Goal: Find specific page/section: Find specific page/section

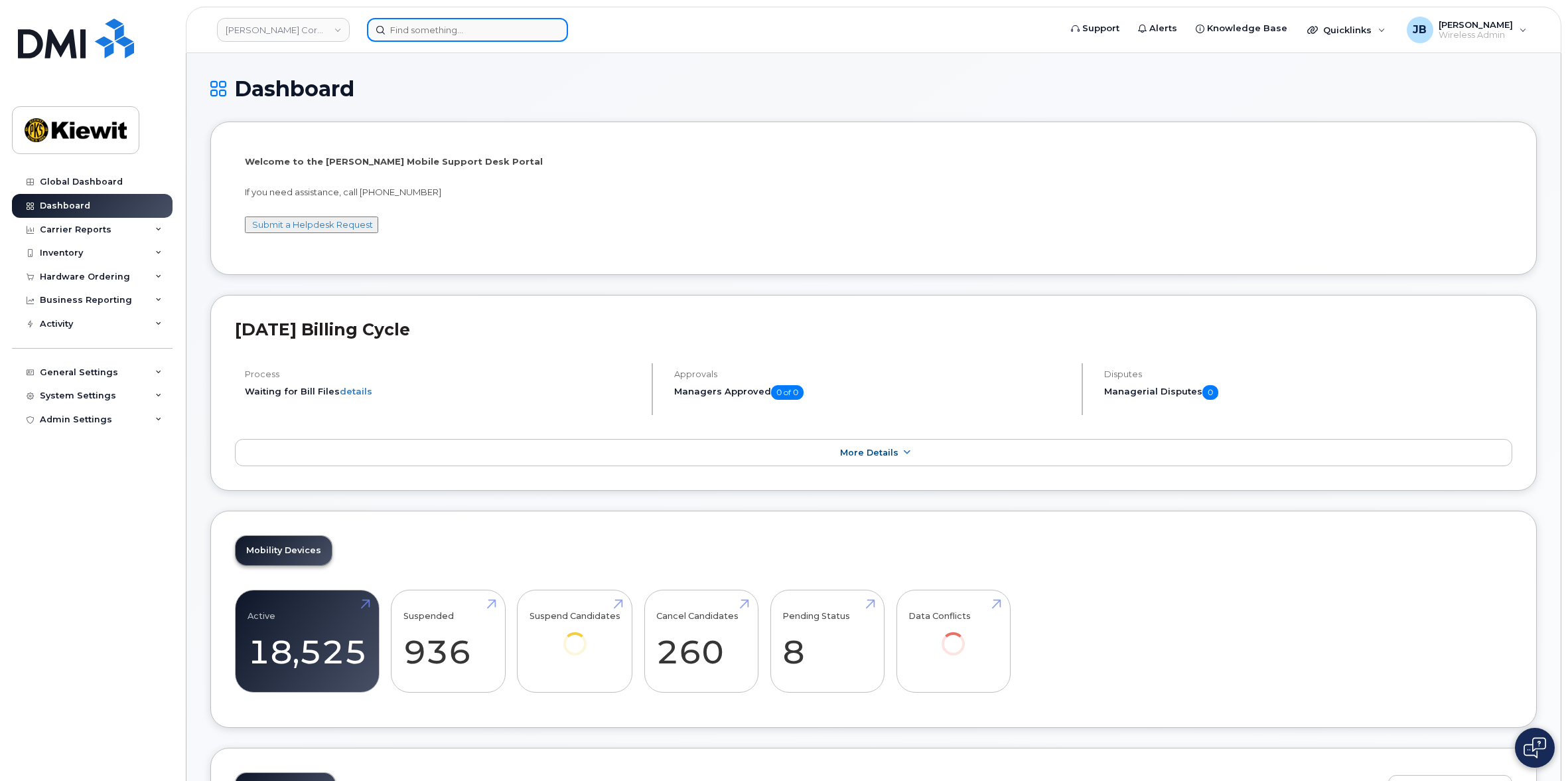
click at [450, 37] on input at bounding box center [467, 30] width 201 height 24
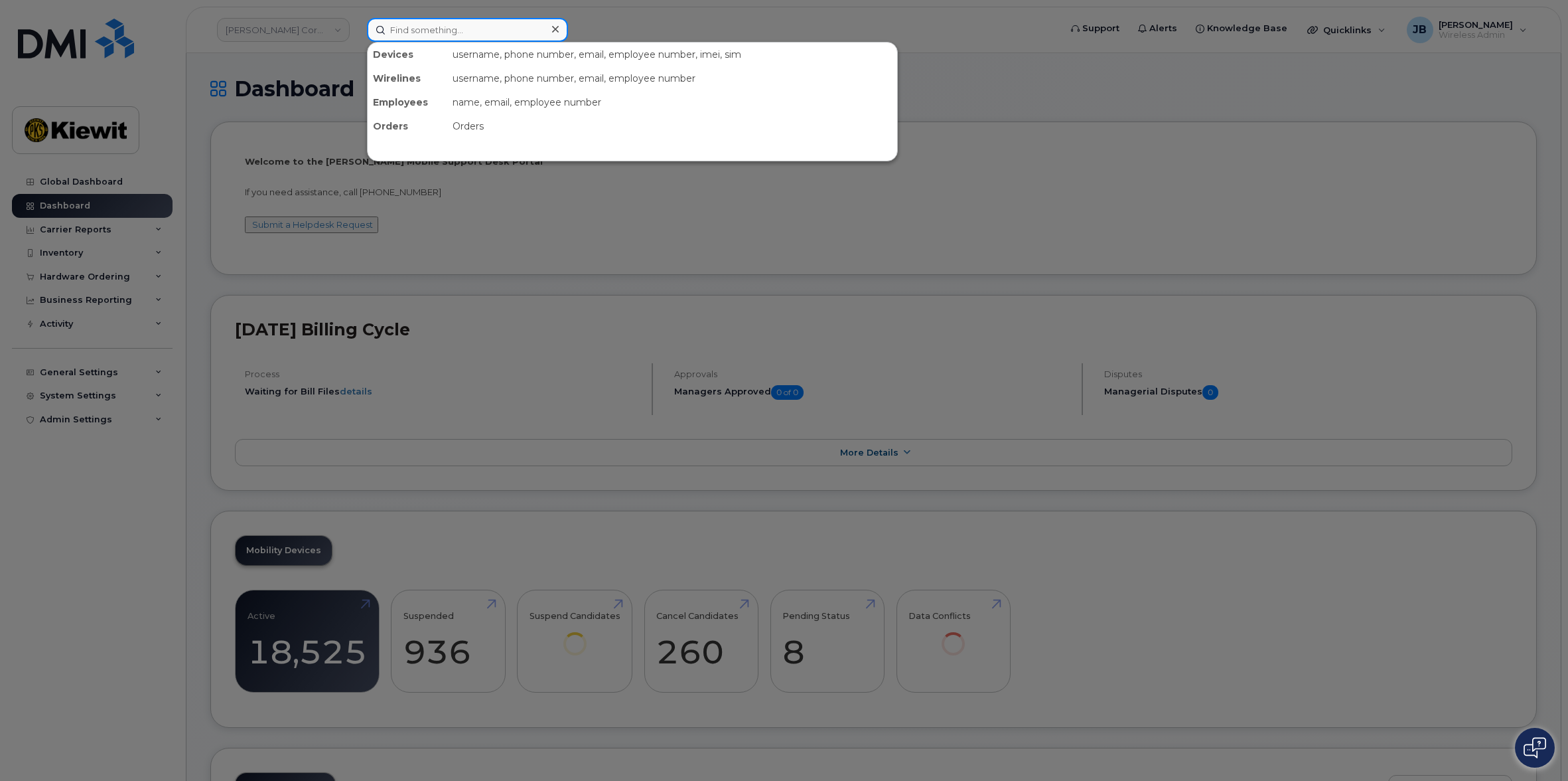
paste input "720-985-9433"
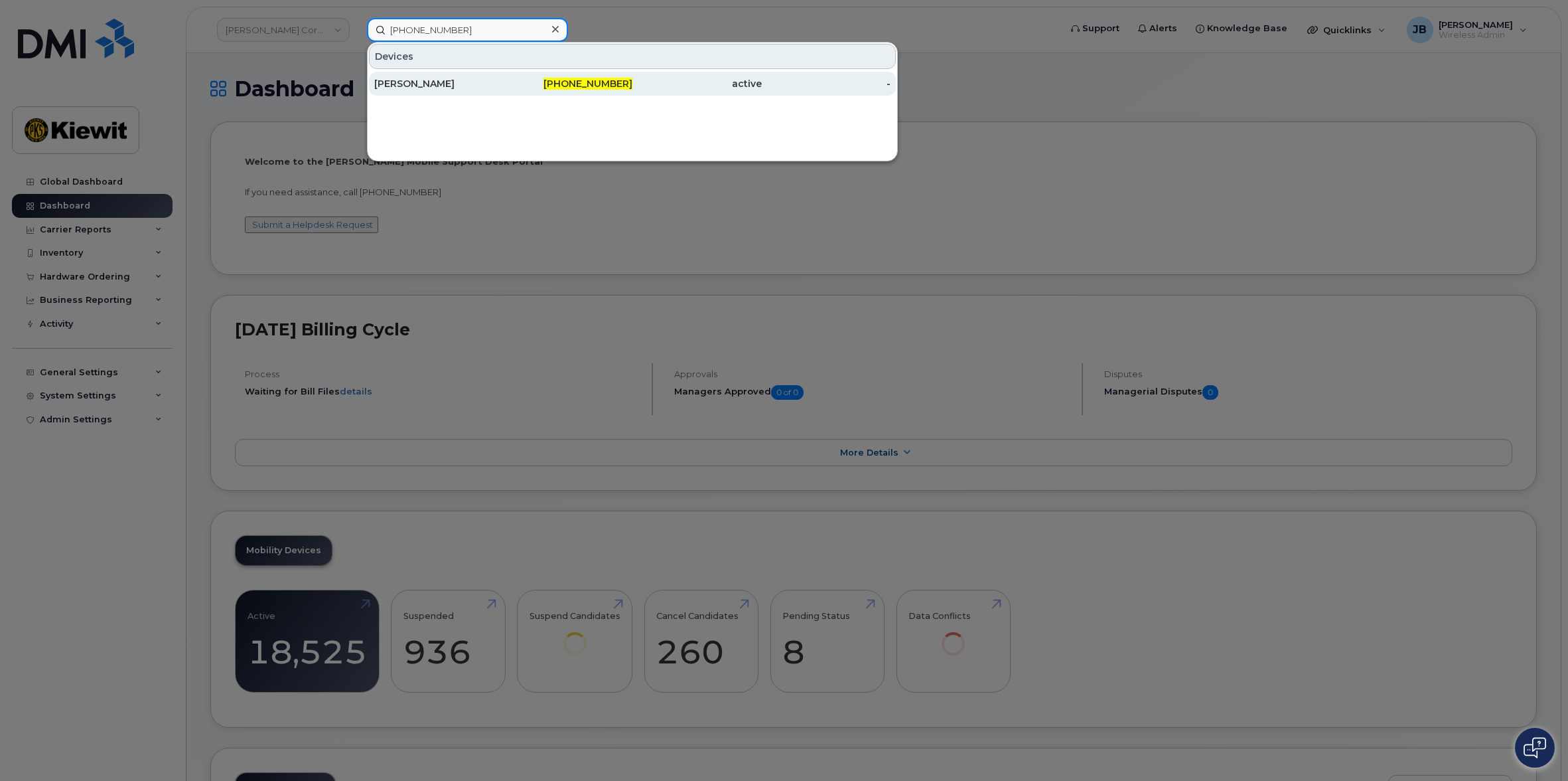
type input "720-985-9433"
click at [432, 81] on div "[PERSON_NAME]" at bounding box center [439, 83] width 129 height 13
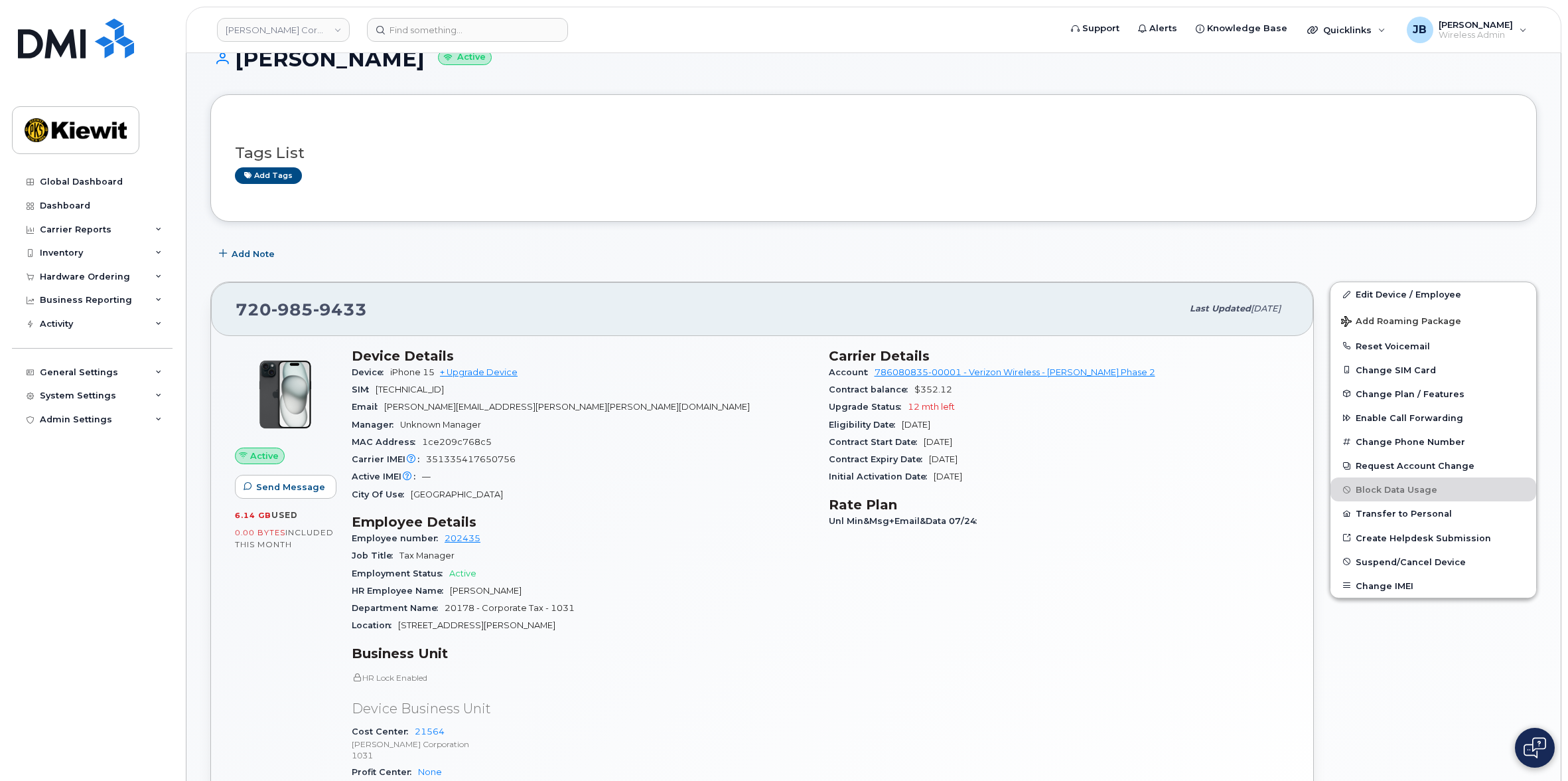
drag, startPoint x: 750, startPoint y: 389, endPoint x: 753, endPoint y: 407, distance: 18.2
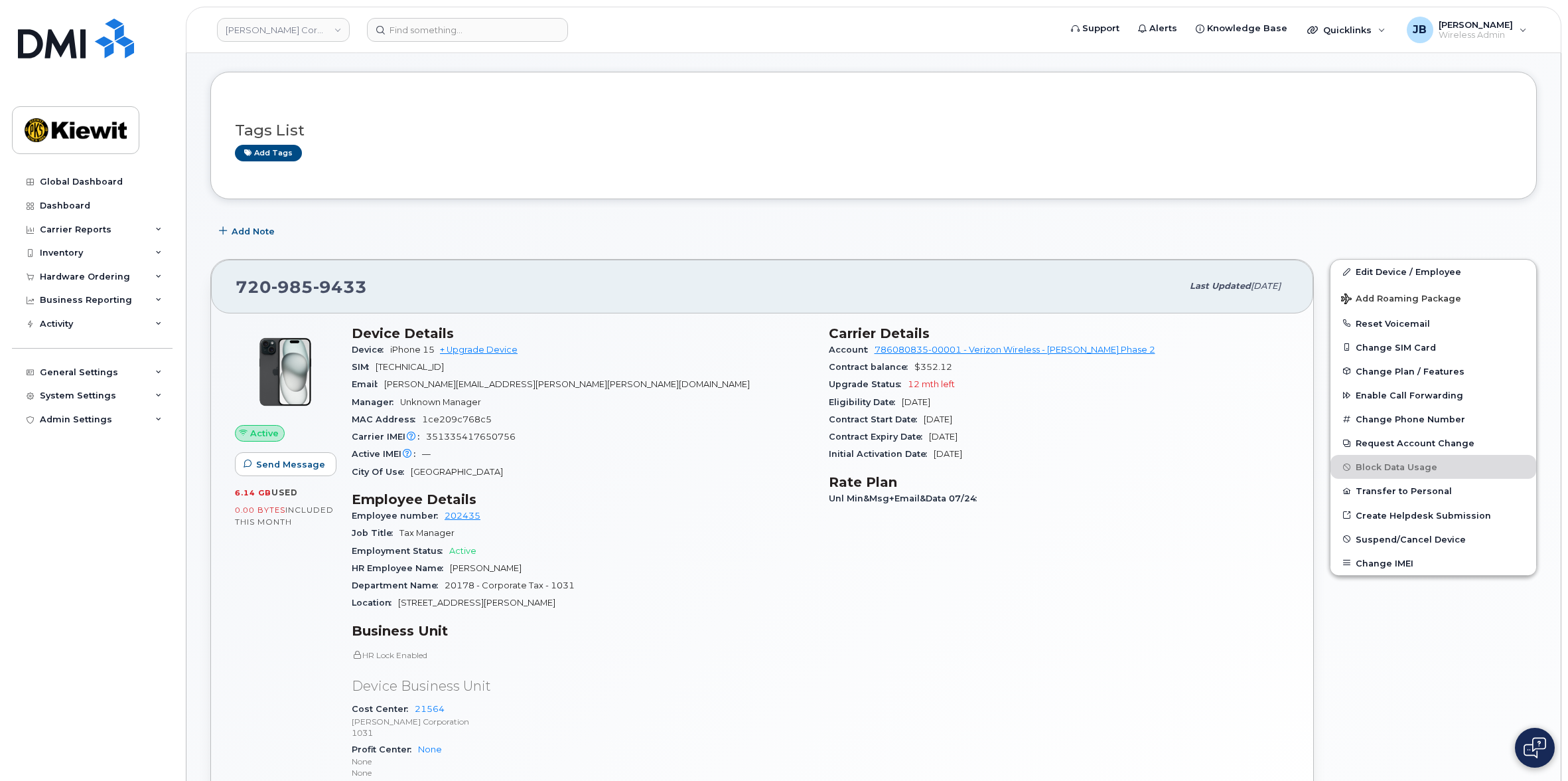
drag, startPoint x: 753, startPoint y: 377, endPoint x: 748, endPoint y: 397, distance: 20.6
drag, startPoint x: 831, startPoint y: 364, endPoint x: 1001, endPoint y: 446, distance: 188.7
click at [1000, 443] on section "Carrier Details Account 786080835-00001 - Verizon Wireless - [PERSON_NAME] Phas…" at bounding box center [1059, 393] width 461 height 138
click at [1001, 446] on div "Initial Activation Date [DATE]" at bounding box center [1059, 453] width 461 height 17
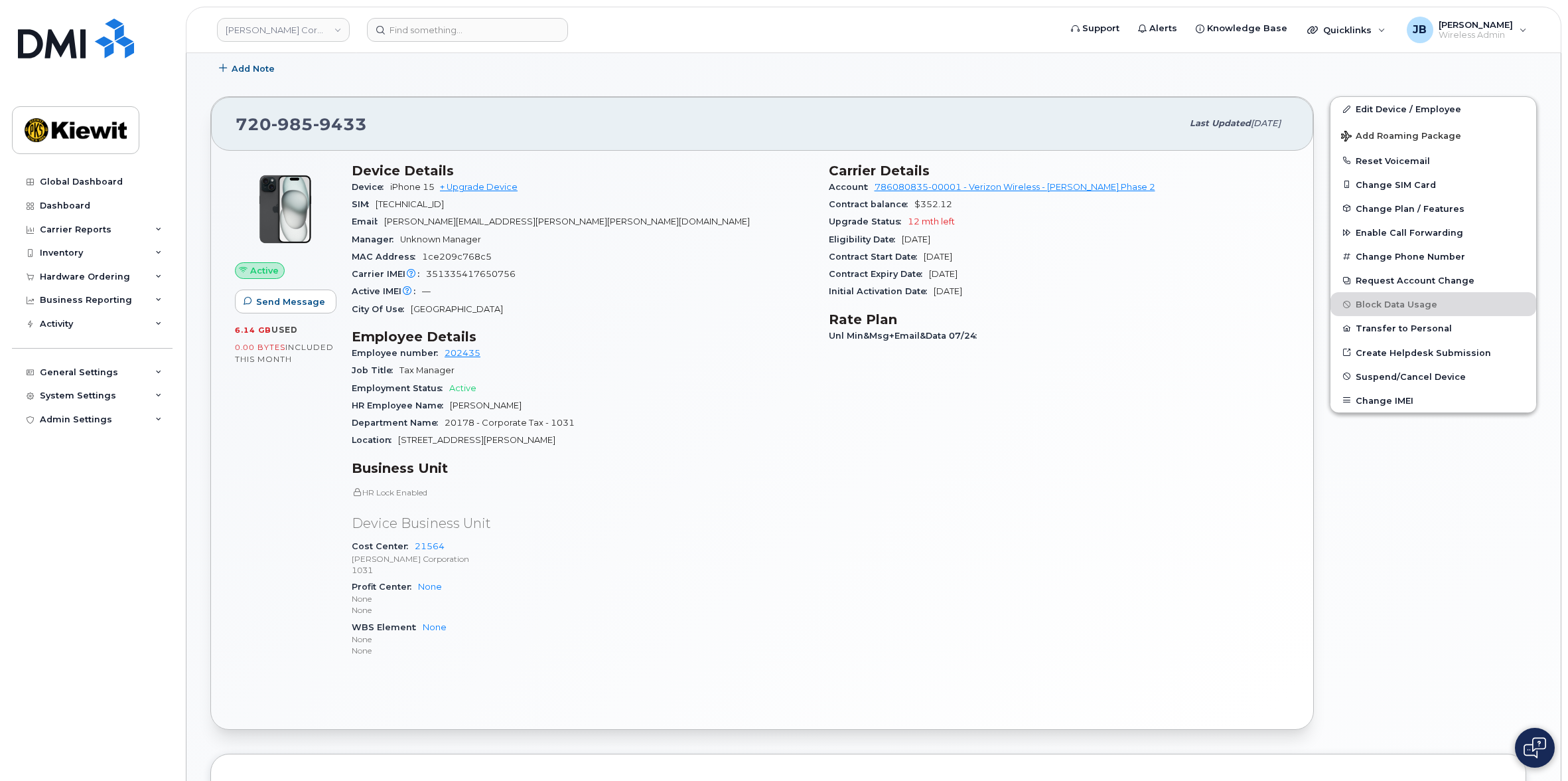
drag, startPoint x: 745, startPoint y: 382, endPoint x: 743, endPoint y: 422, distance: 40.0
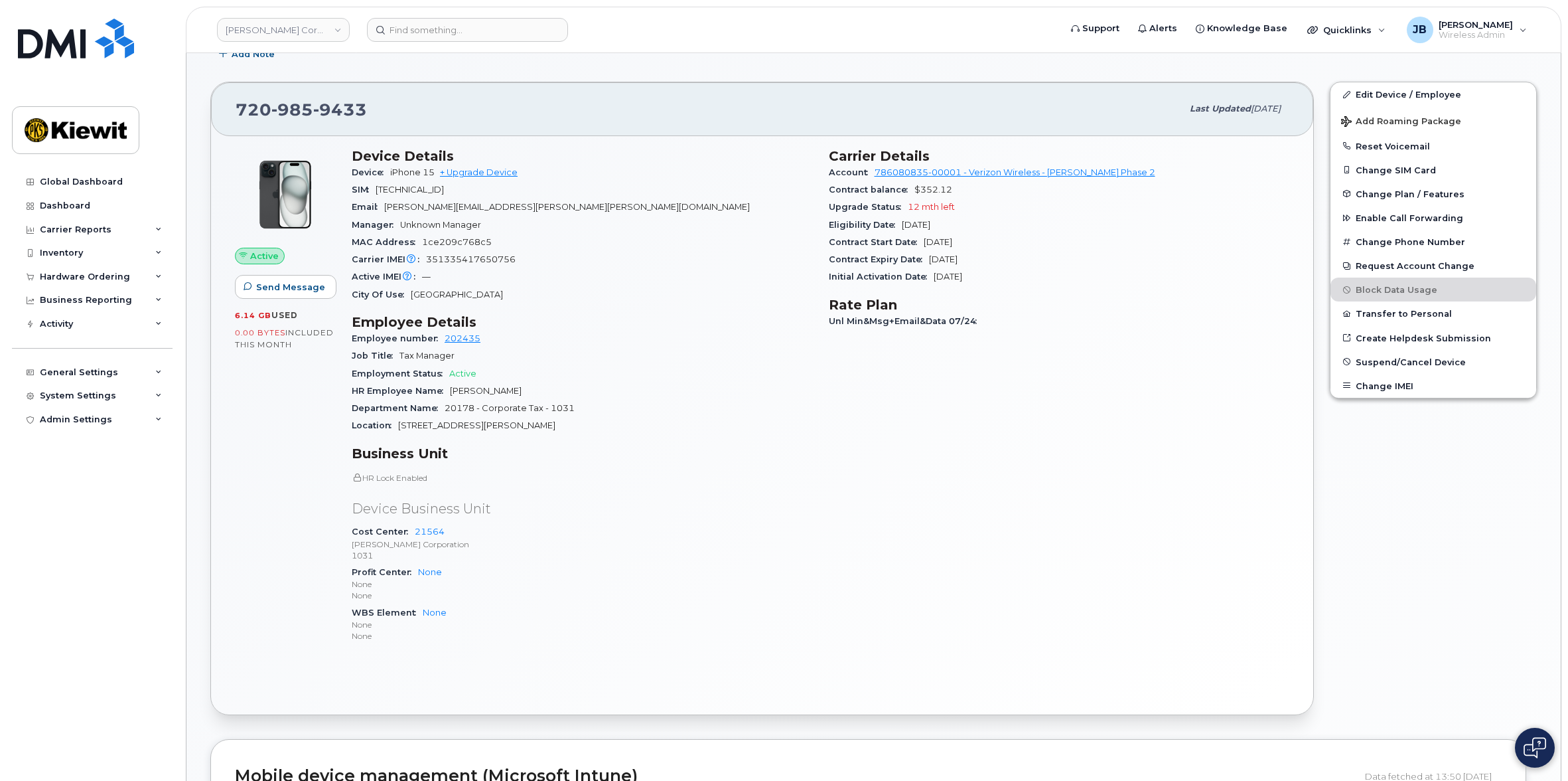
drag, startPoint x: 589, startPoint y: 428, endPoint x: 680, endPoint y: 426, distance: 91.0
click at [680, 426] on div "Location [STREET_ADDRESS][PERSON_NAME]" at bounding box center [582, 426] width 461 height 17
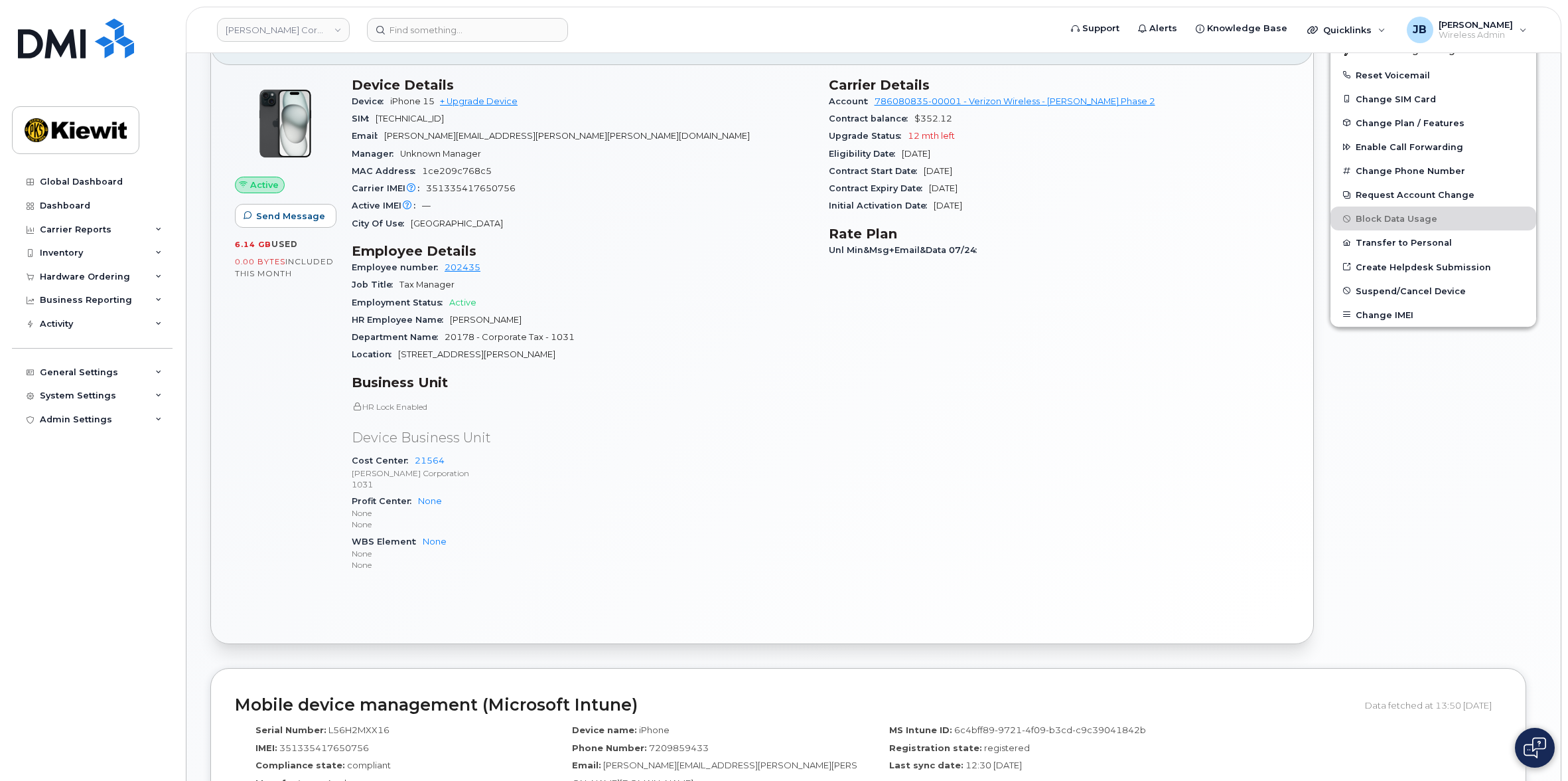
scroll to position [486, 0]
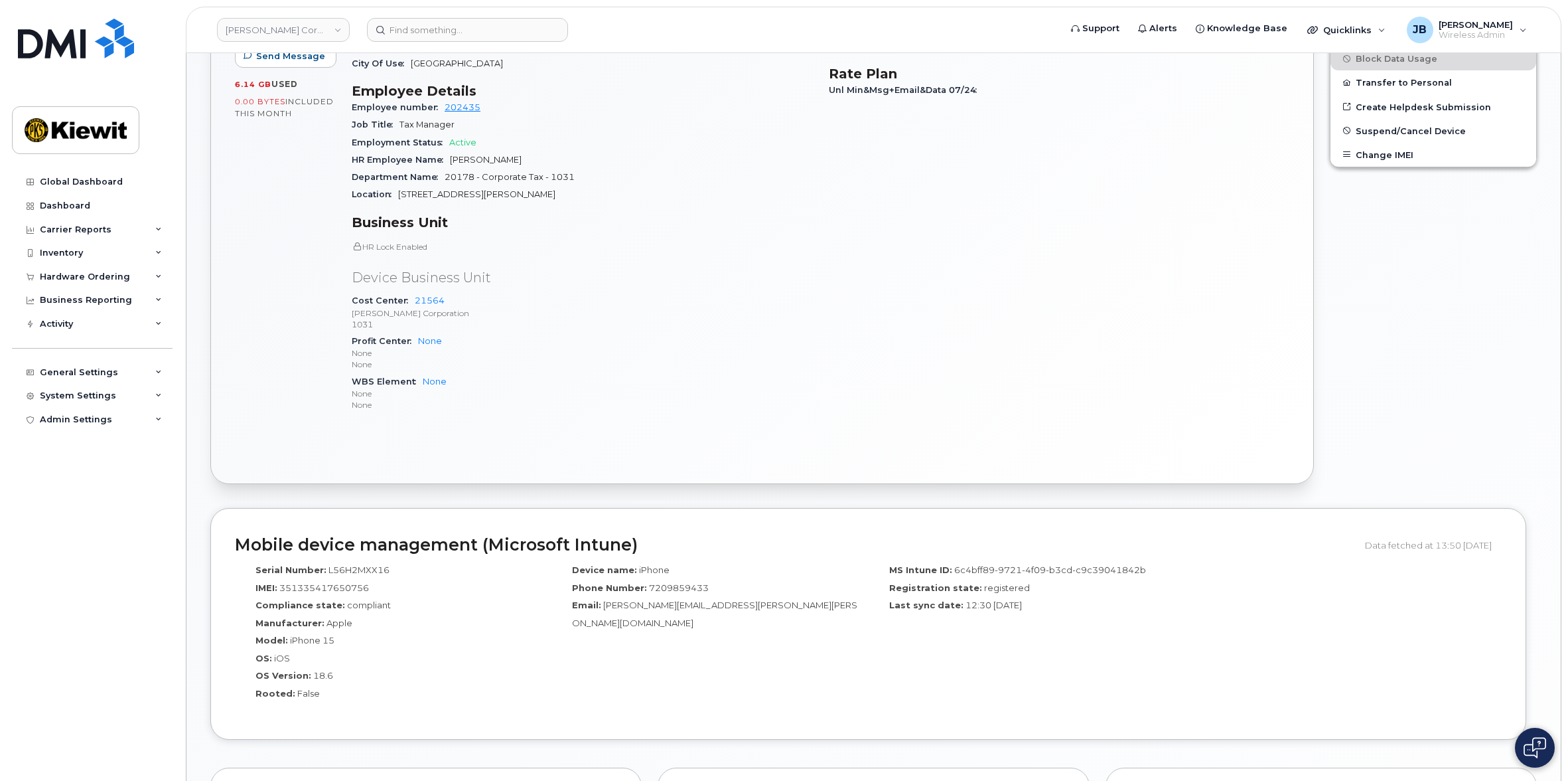
drag, startPoint x: 740, startPoint y: 318, endPoint x: 706, endPoint y: 414, distance: 101.8
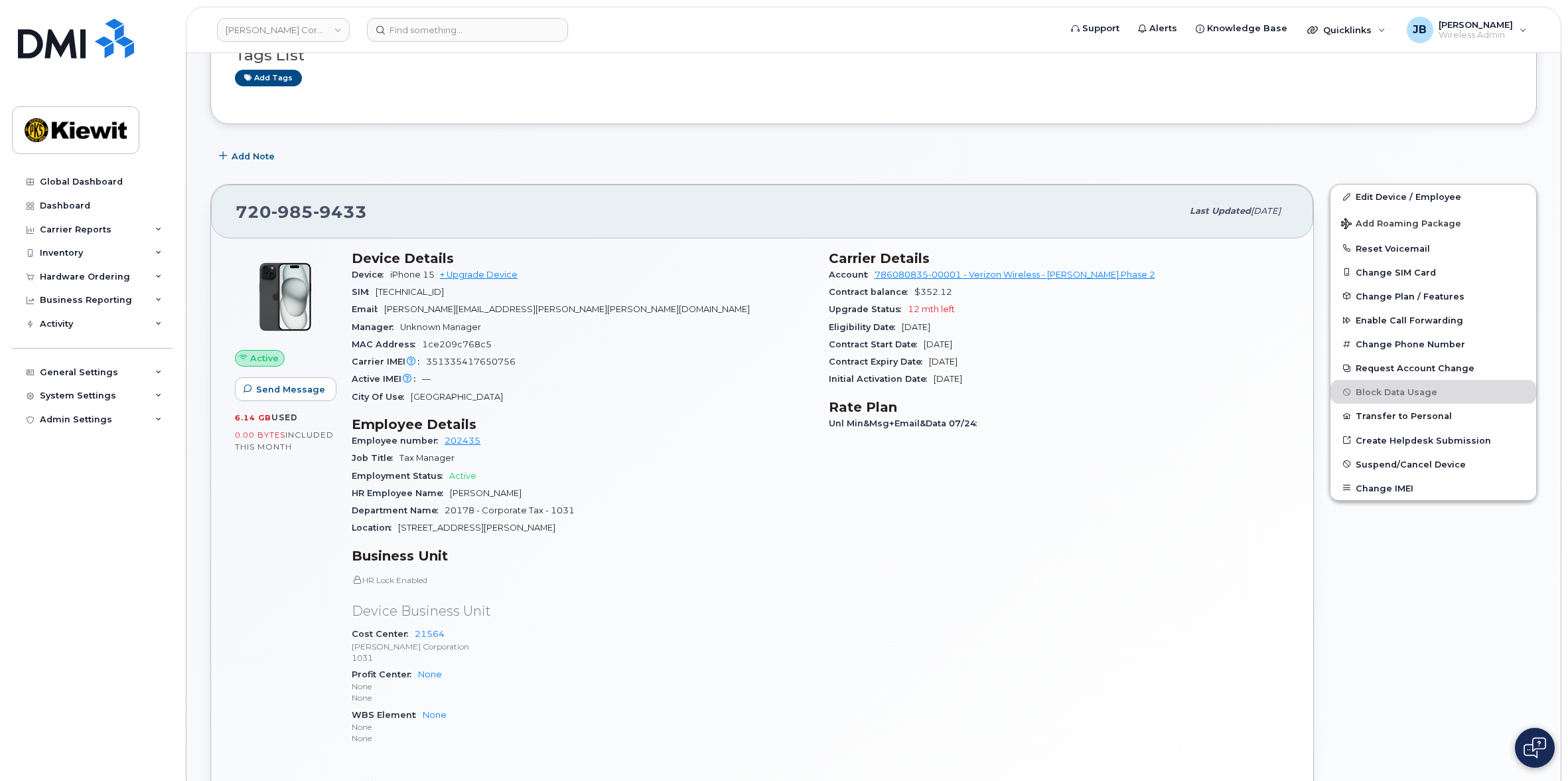
scroll to position [0, 0]
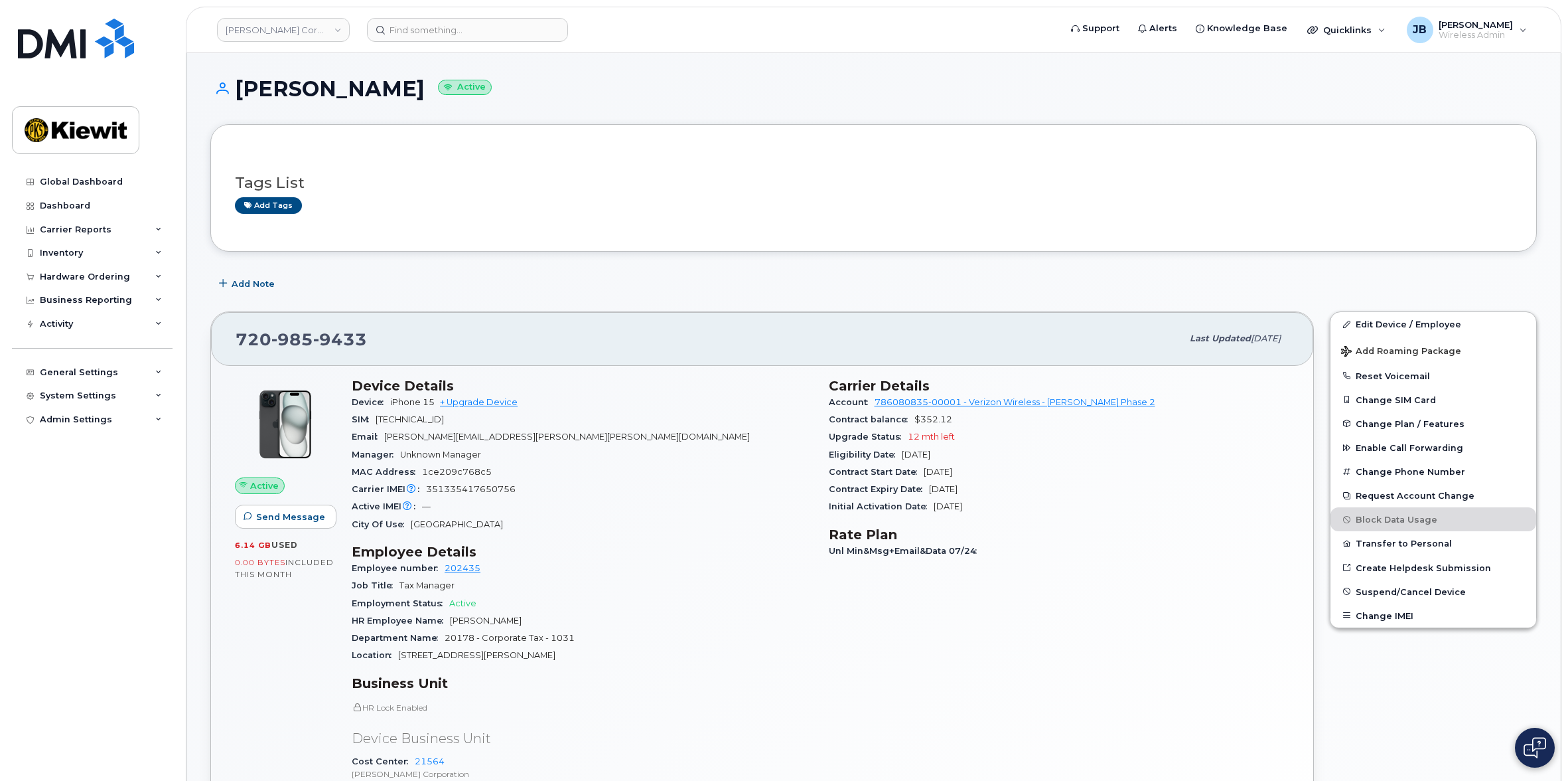
drag, startPoint x: 796, startPoint y: 368, endPoint x: 784, endPoint y: 235, distance: 133.5
